Goal: Task Accomplishment & Management: Use online tool/utility

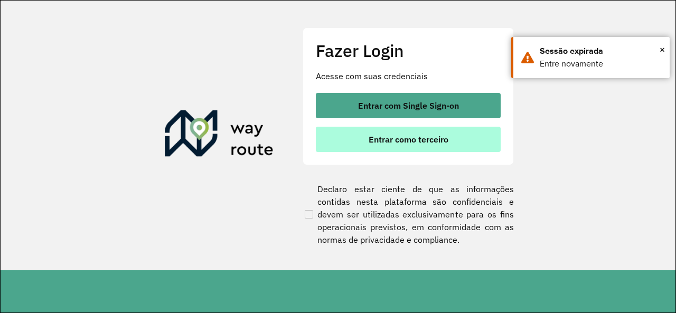
click at [334, 133] on button "Entrar como terceiro" at bounding box center [408, 139] width 185 height 25
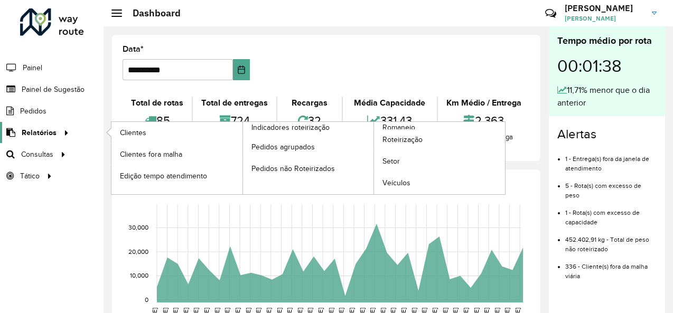
click at [51, 132] on span "Relatórios" at bounding box center [39, 132] width 35 height 11
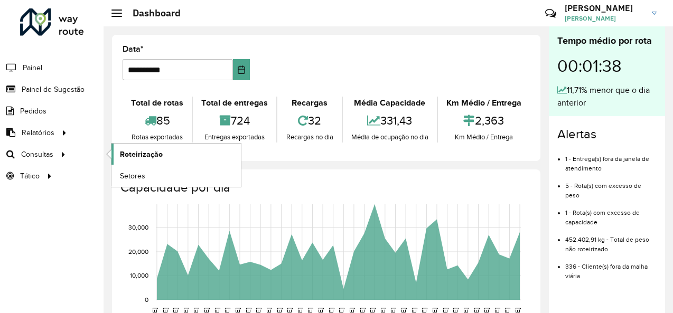
click at [135, 154] on span "Roteirização" at bounding box center [141, 154] width 43 height 11
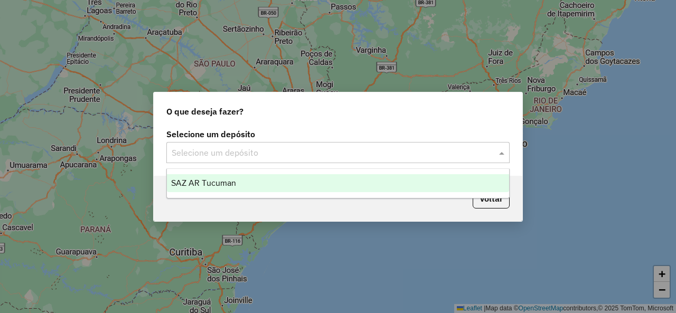
click at [372, 161] on div "Selecione um depósito" at bounding box center [337, 152] width 343 height 21
click at [254, 190] on div "SAZ AR Tucuman" at bounding box center [338, 183] width 342 height 18
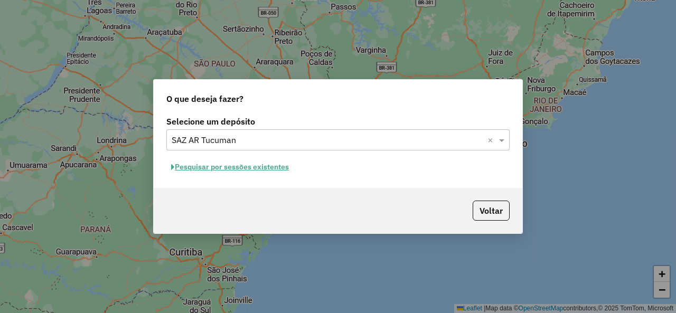
click at [252, 167] on button "Pesquisar por sessões existentes" at bounding box center [229, 167] width 127 height 16
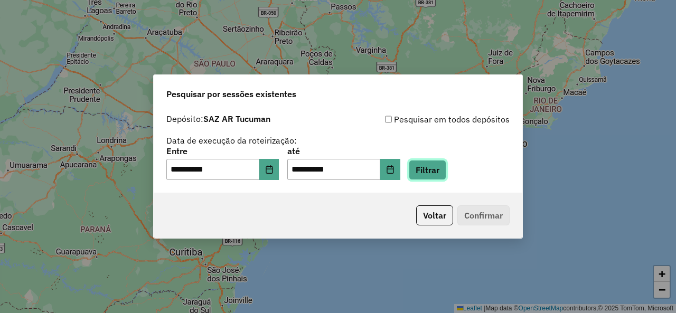
click at [446, 167] on button "Filtrar" at bounding box center [427, 170] width 37 height 20
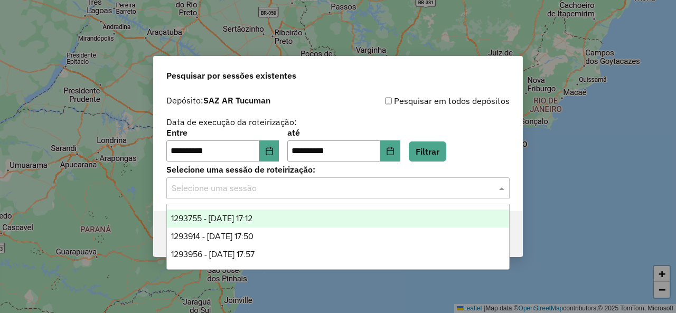
click at [314, 186] on input "text" at bounding box center [327, 188] width 311 height 13
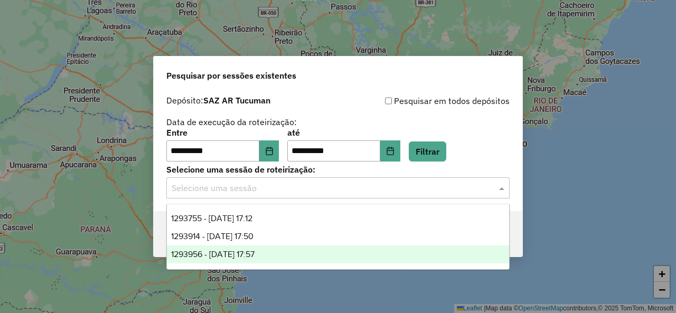
click at [254, 253] on span "1293956 - 14/10/2025 17:57" at bounding box center [212, 254] width 83 height 9
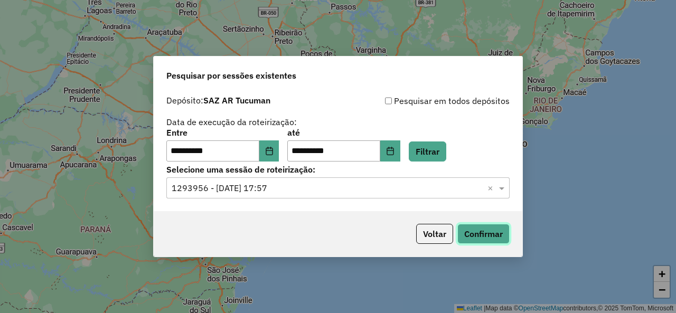
click at [476, 236] on button "Confirmar" at bounding box center [483, 234] width 52 height 20
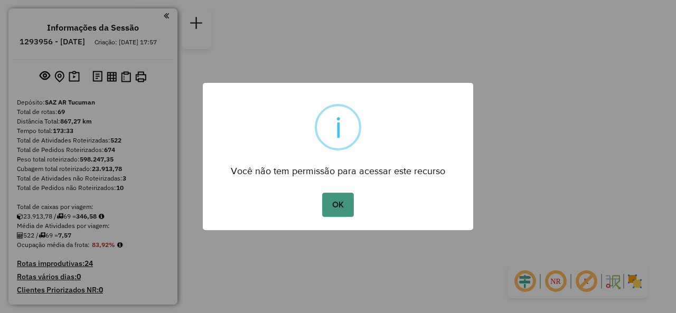
click at [334, 204] on button "OK" at bounding box center [337, 205] width 31 height 24
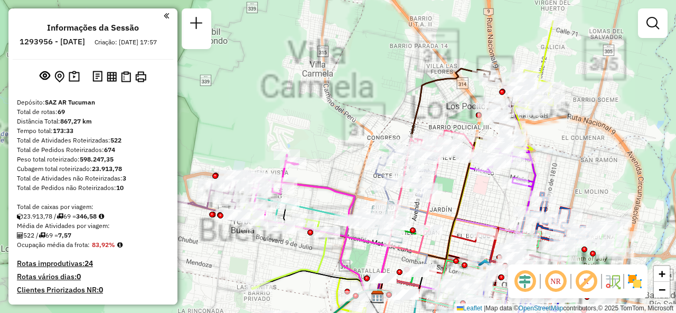
drag, startPoint x: 326, startPoint y: 138, endPoint x: 389, endPoint y: 139, distance: 62.8
click at [389, 138] on div "Janela de atendimento Grade de atendimento Capacidade Transportadoras Veículos …" at bounding box center [338, 156] width 676 height 313
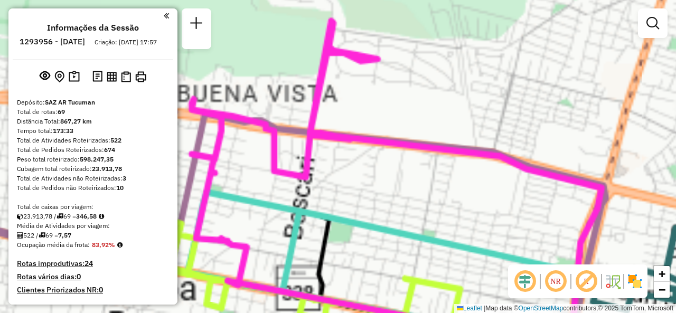
click at [453, 121] on div "Rota 10 - Placa IMS943 0000390411 - [PERSON_NAME] [PERSON_NAME] de atendimento …" at bounding box center [338, 156] width 676 height 313
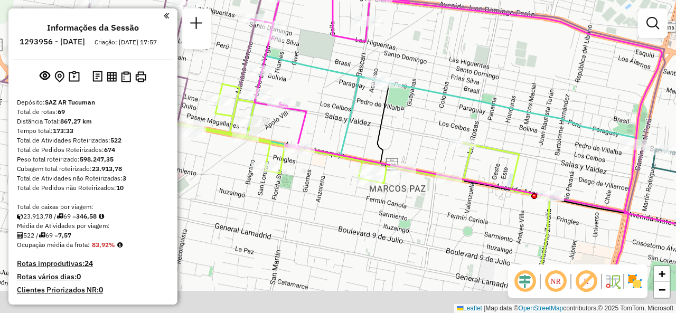
drag, startPoint x: 423, startPoint y: 178, endPoint x: 396, endPoint y: 120, distance: 64.7
click at [412, 123] on div "Janela de atendimento Grade de atendimento Capacidade Transportadoras Veículos …" at bounding box center [338, 156] width 676 height 313
